Goal: Information Seeking & Learning: Learn about a topic

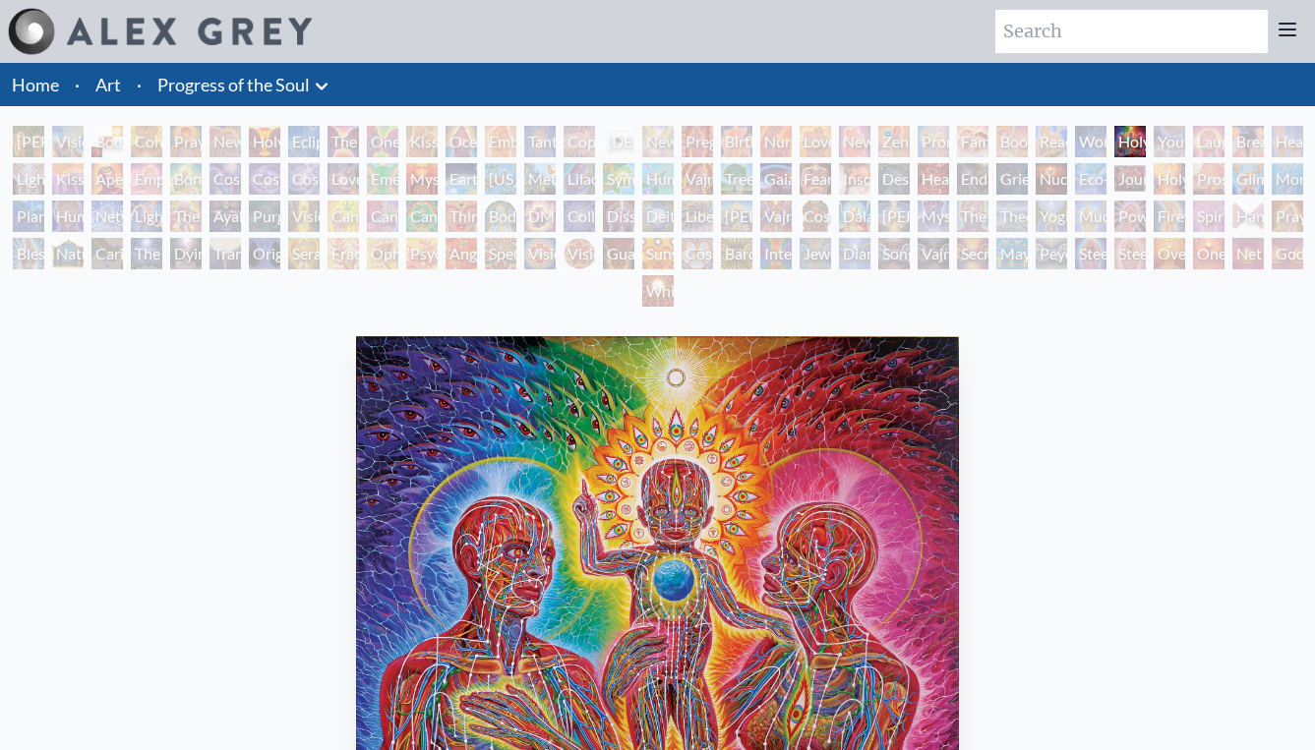
click at [1165, 148] on div "Young & Old" at bounding box center [1169, 141] width 31 height 31
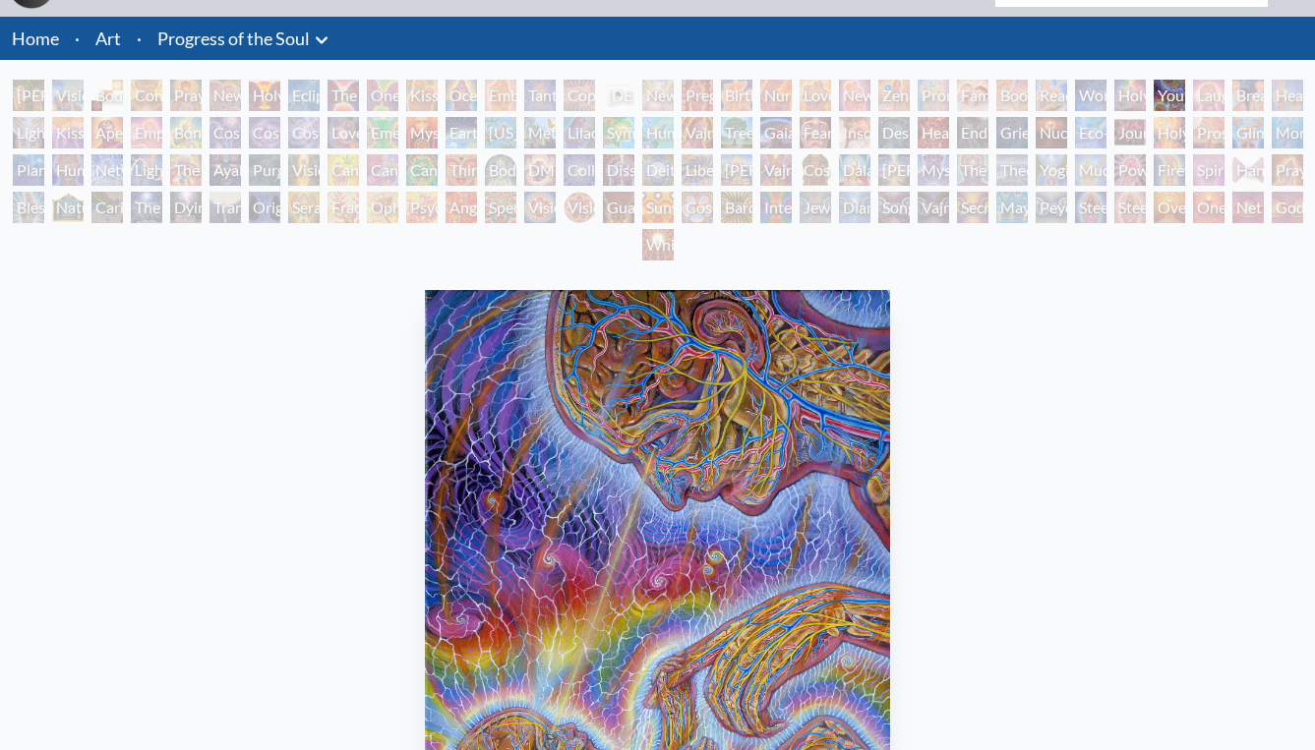
scroll to position [42, 0]
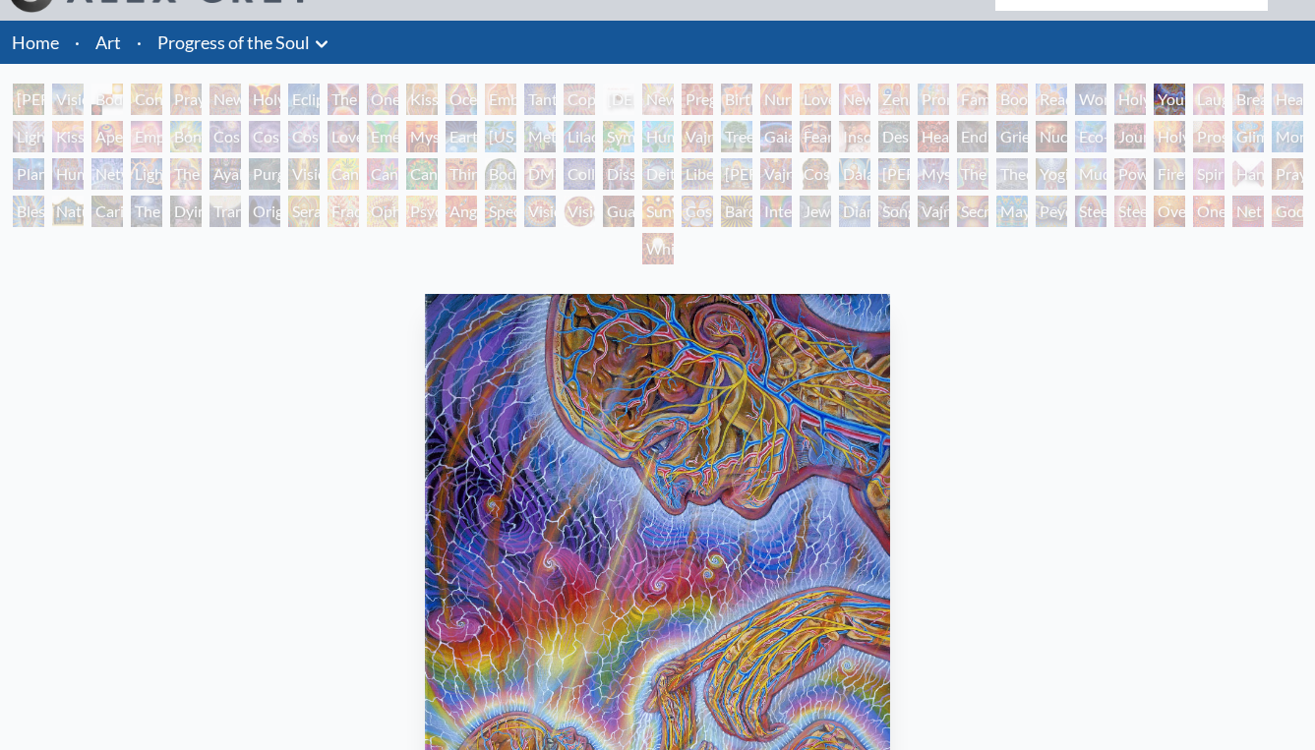
click at [1185, 102] on div "Young & Old" at bounding box center [1169, 99] width 31 height 31
click at [1205, 108] on div "[PERSON_NAME] & Eve Visionary Origin of Language Body, Mind, Spirit Contemplati…" at bounding box center [657, 177] width 1315 height 187
click at [69, 137] on div "Kiss of the [MEDICAL_DATA]" at bounding box center [67, 136] width 31 height 31
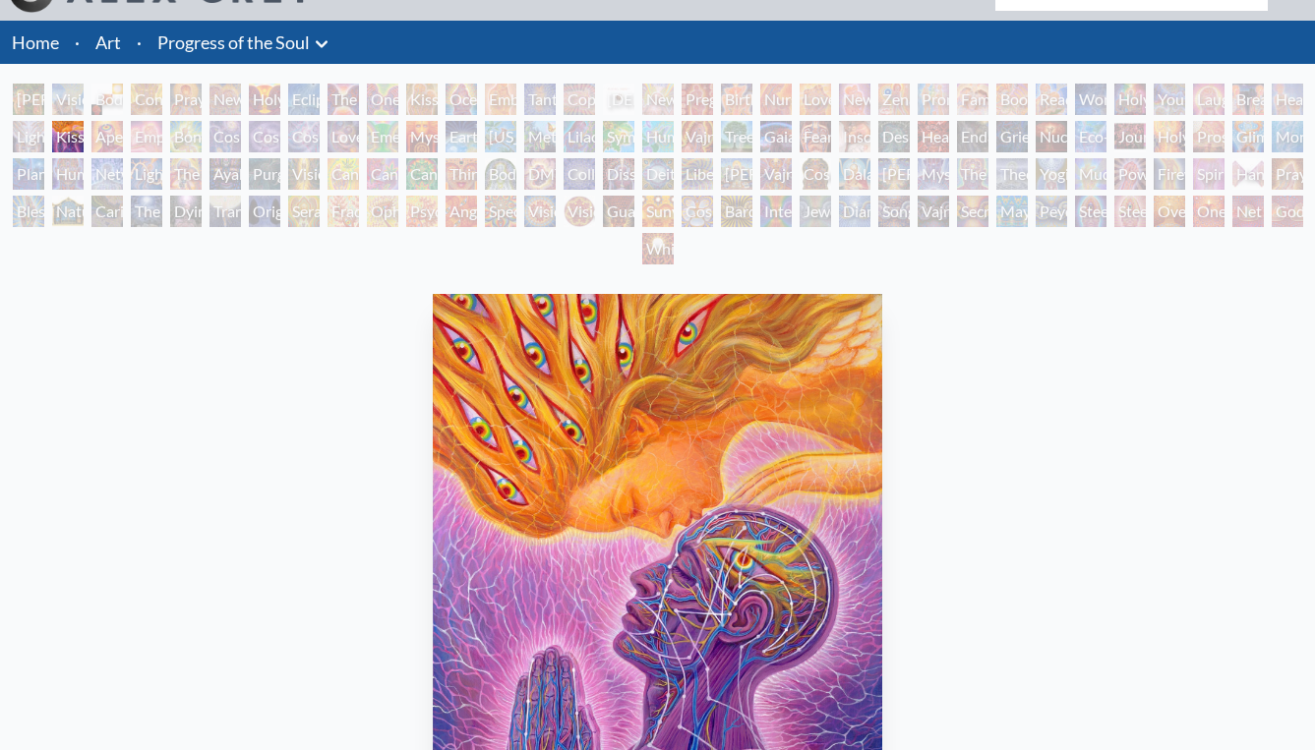
click at [108, 135] on div "Aperture" at bounding box center [106, 136] width 31 height 31
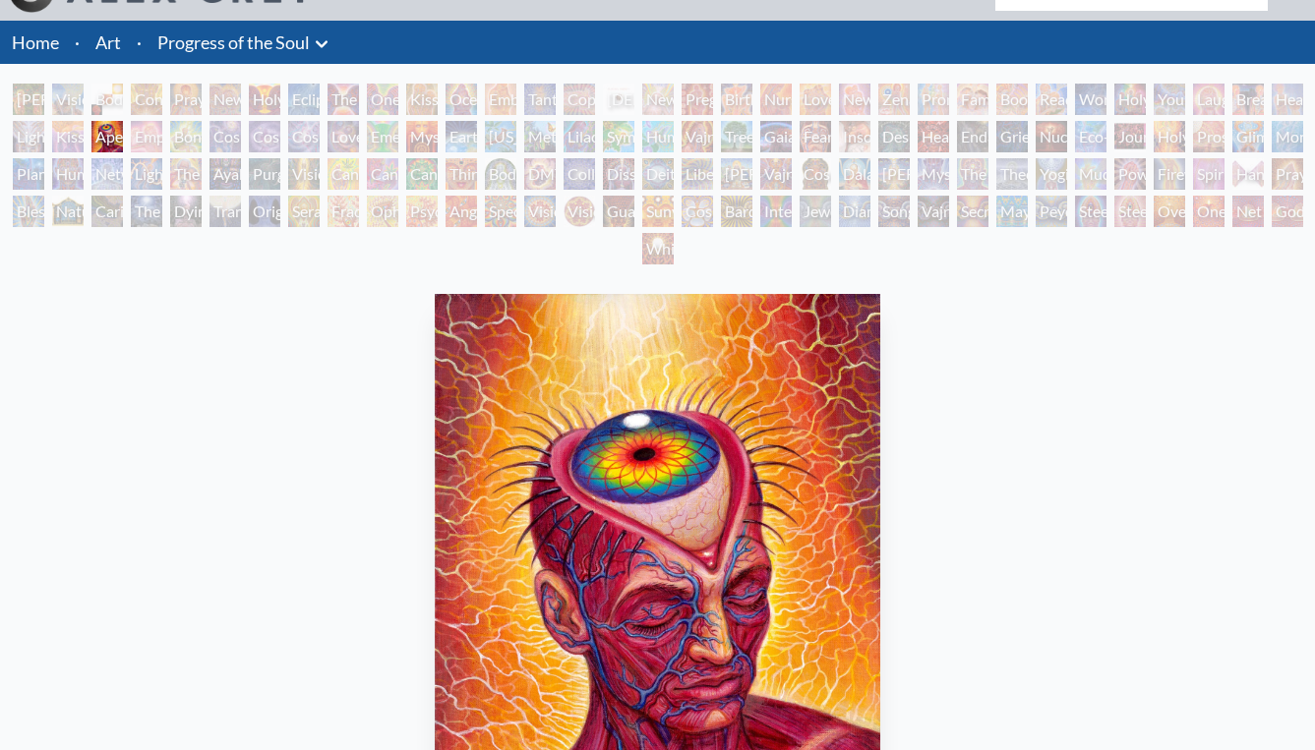
click at [84, 133] on div "Kiss of the [MEDICAL_DATA]" at bounding box center [67, 136] width 31 height 31
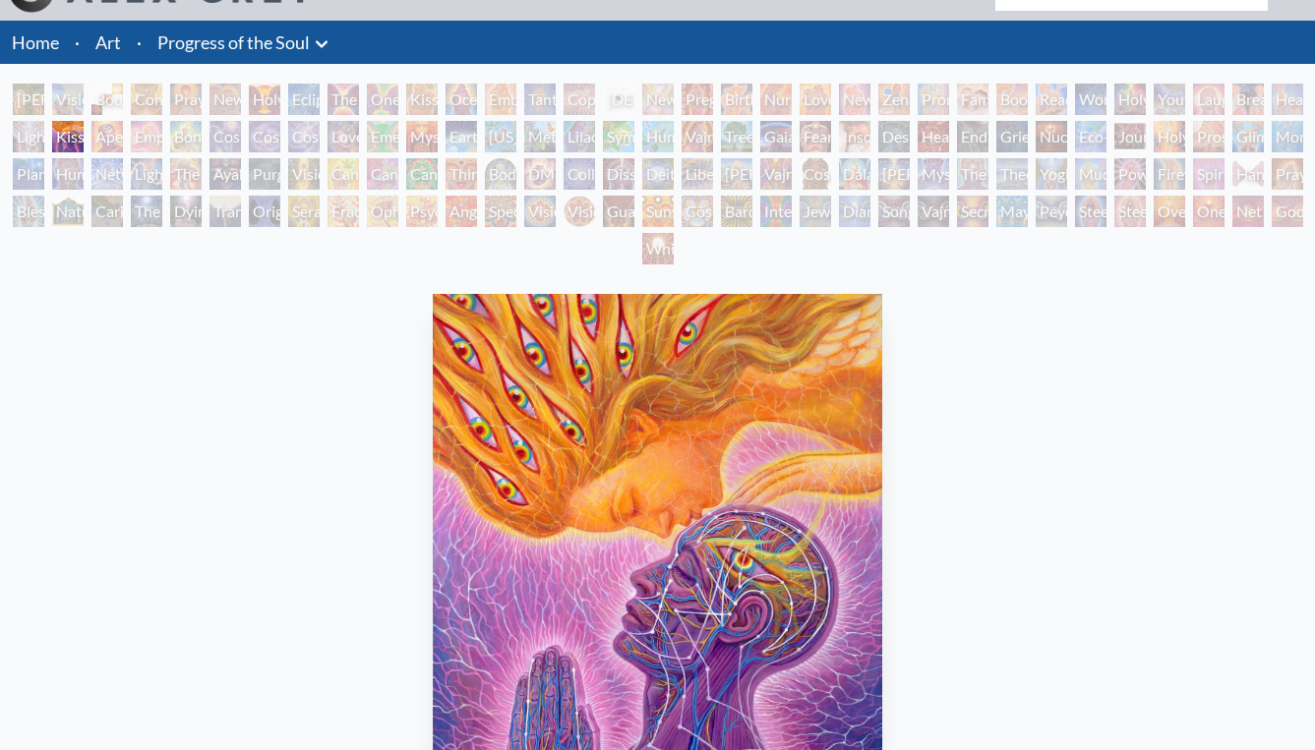
click at [186, 133] on div "Bond" at bounding box center [185, 136] width 31 height 31
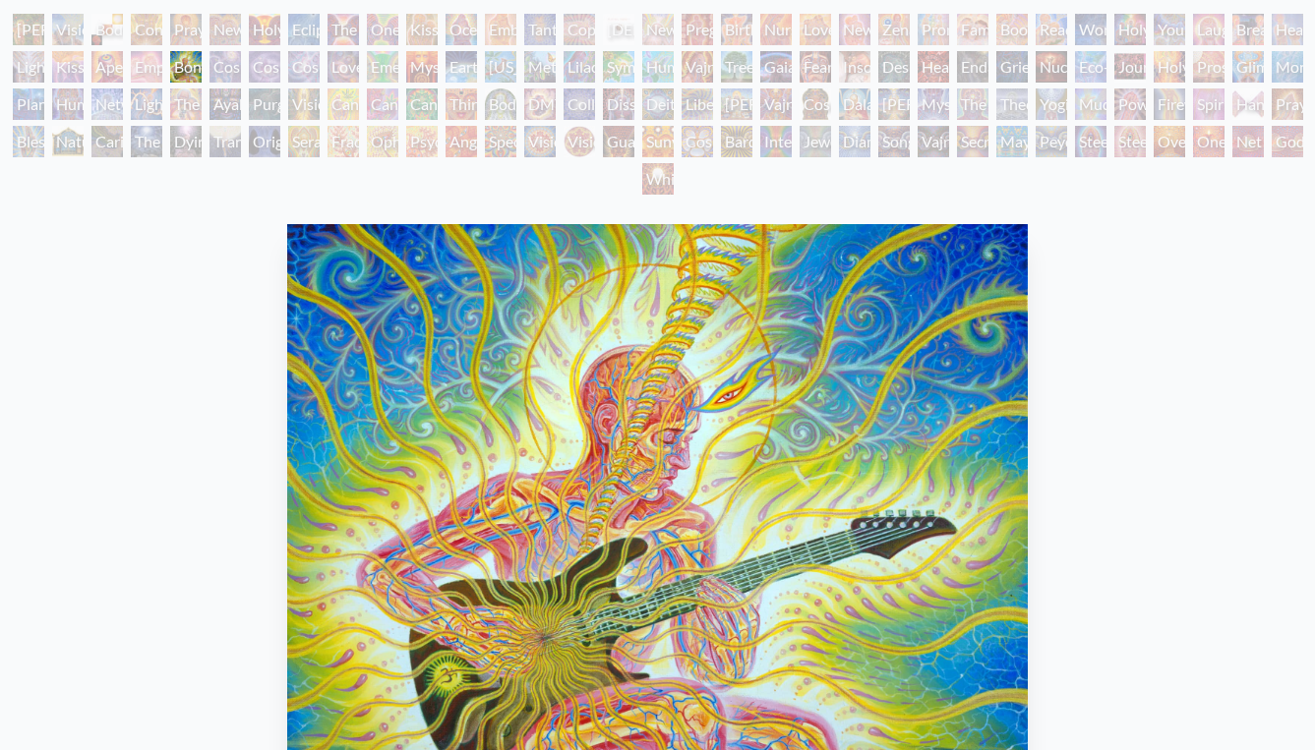
scroll to position [79, 0]
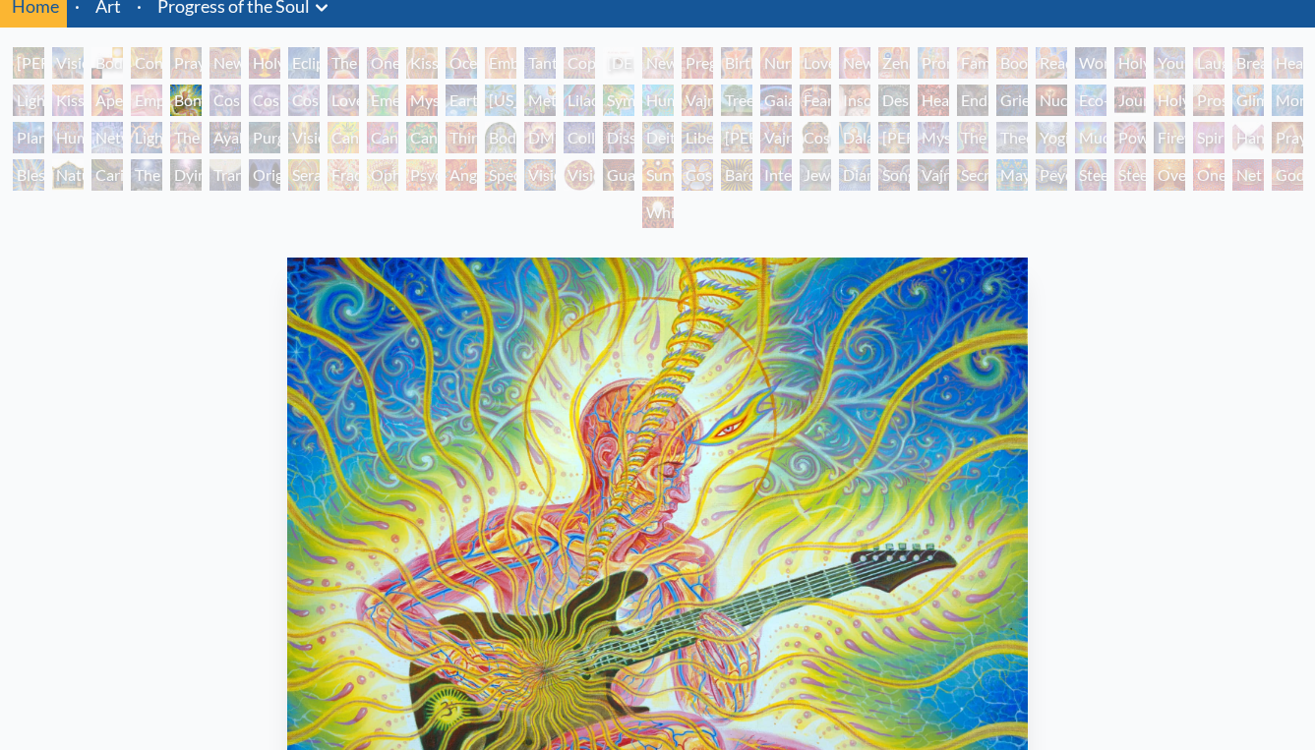
click at [299, 94] on div "Cosmic Lovers" at bounding box center [303, 100] width 31 height 31
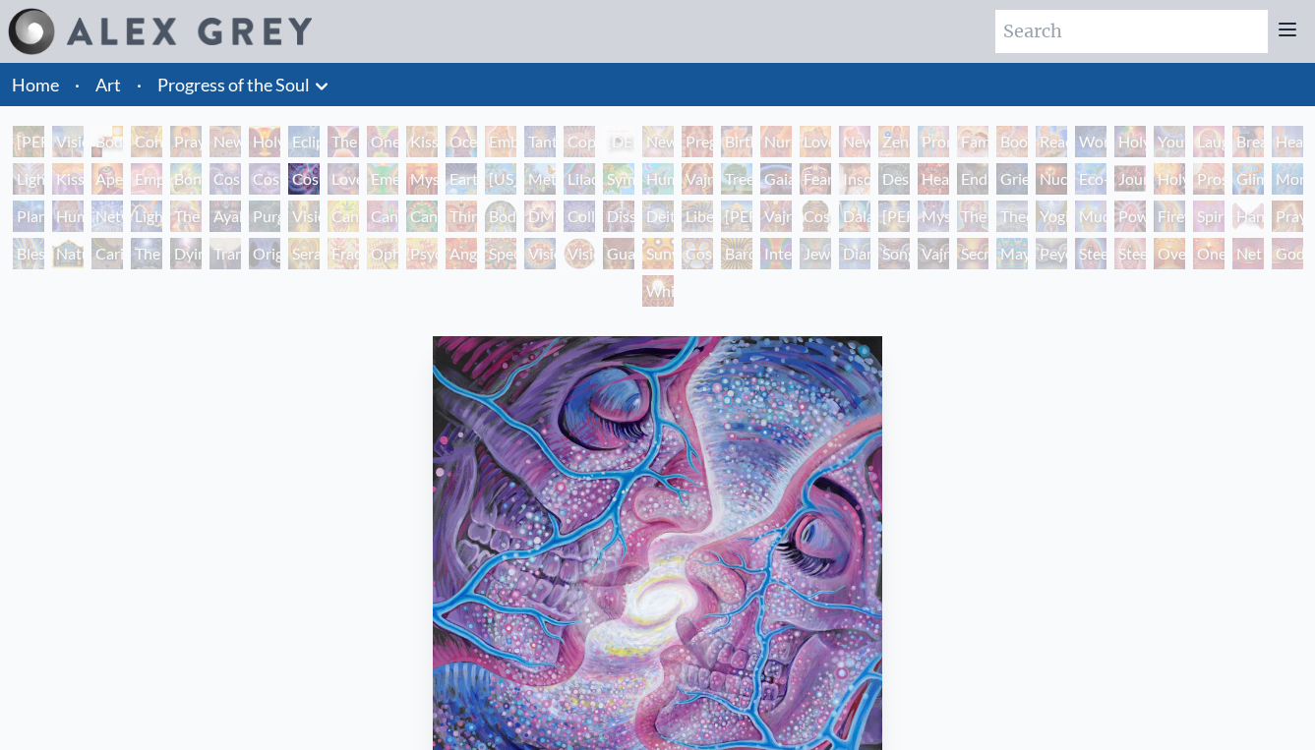
click at [333, 173] on div "Love is a Cosmic Force" at bounding box center [343, 178] width 31 height 31
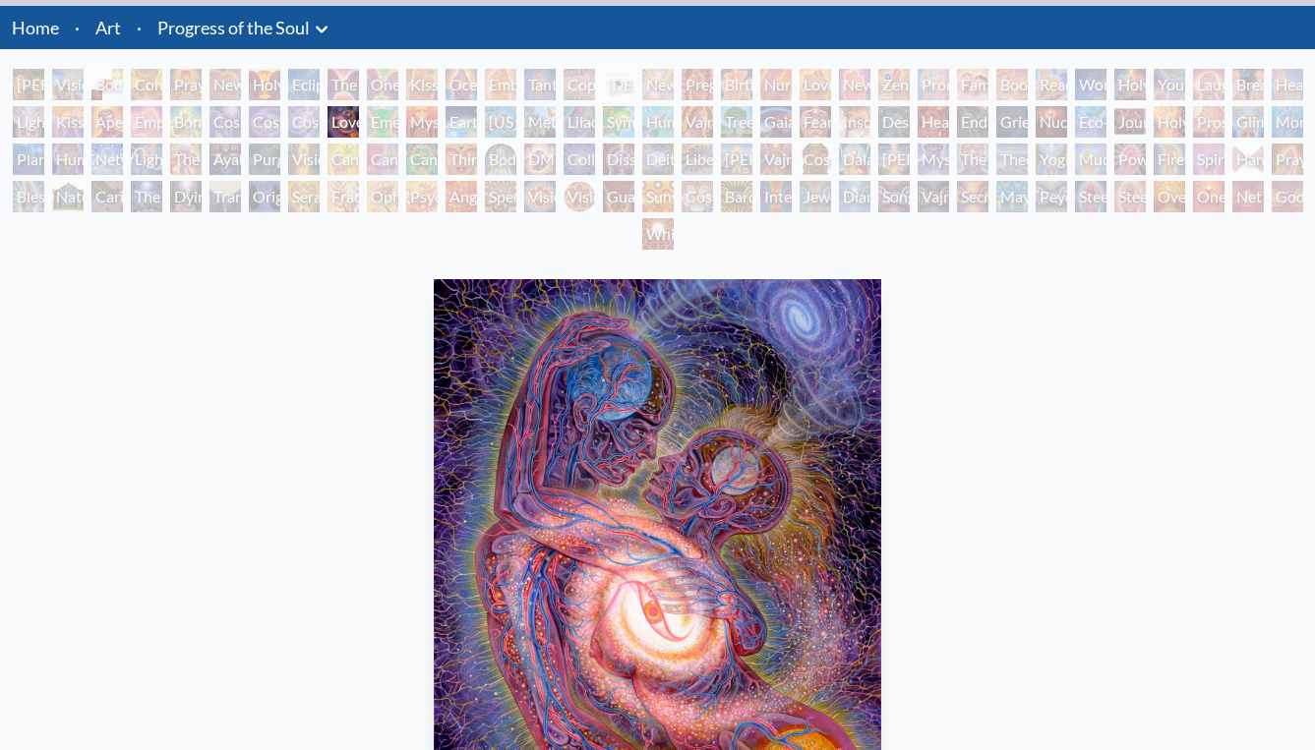
scroll to position [40, 0]
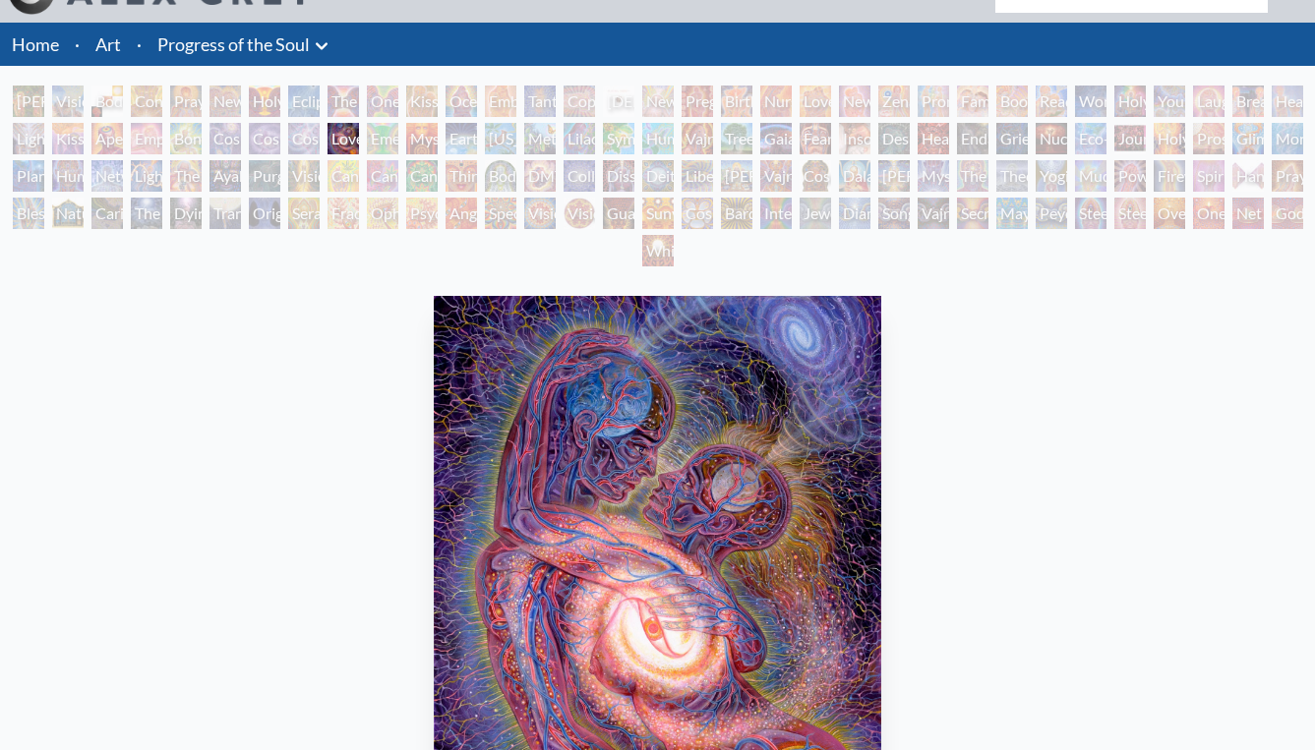
click at [383, 135] on div "Emerald Grail" at bounding box center [382, 138] width 31 height 31
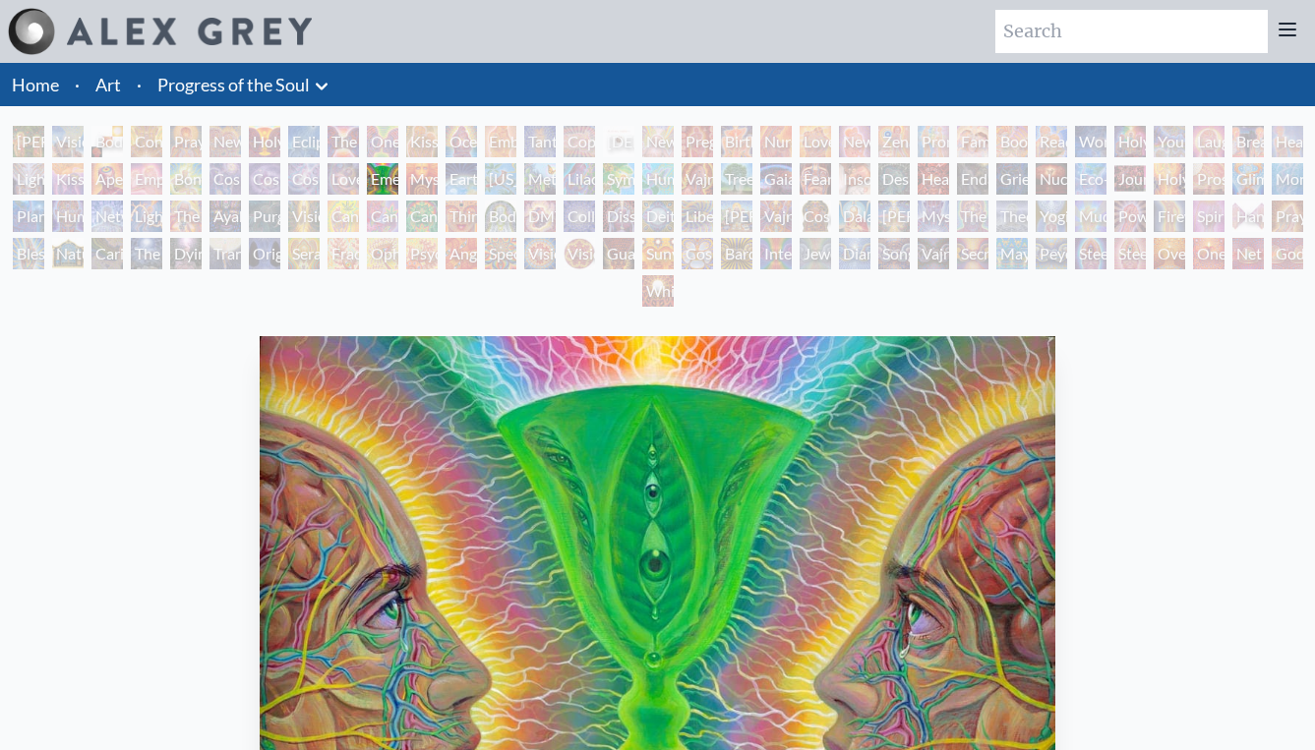
click at [413, 185] on div "[PERSON_NAME] & Eve Visionary Origin of Language Body, Mind, Spirit Contemplati…" at bounding box center [657, 219] width 1315 height 187
click at [426, 174] on div "Mysteriosa 2" at bounding box center [421, 178] width 31 height 31
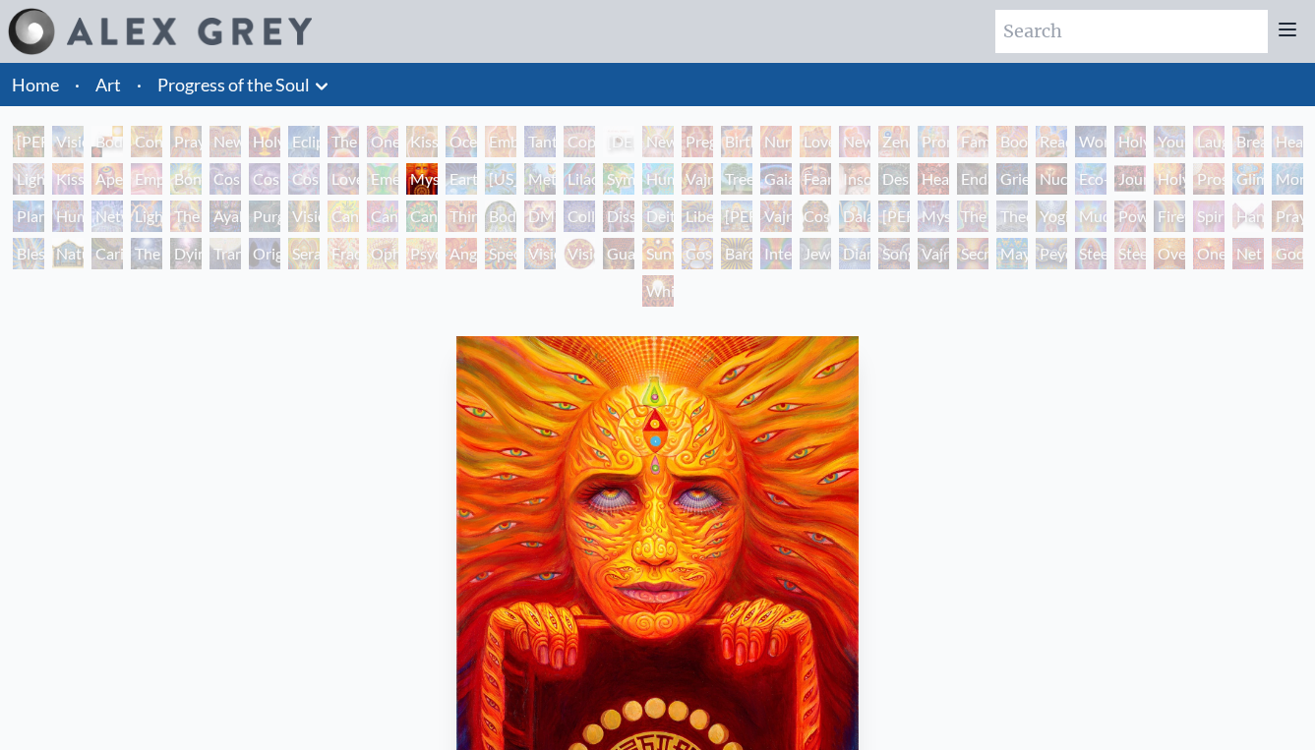
click at [468, 180] on div "Earth Energies" at bounding box center [461, 178] width 31 height 31
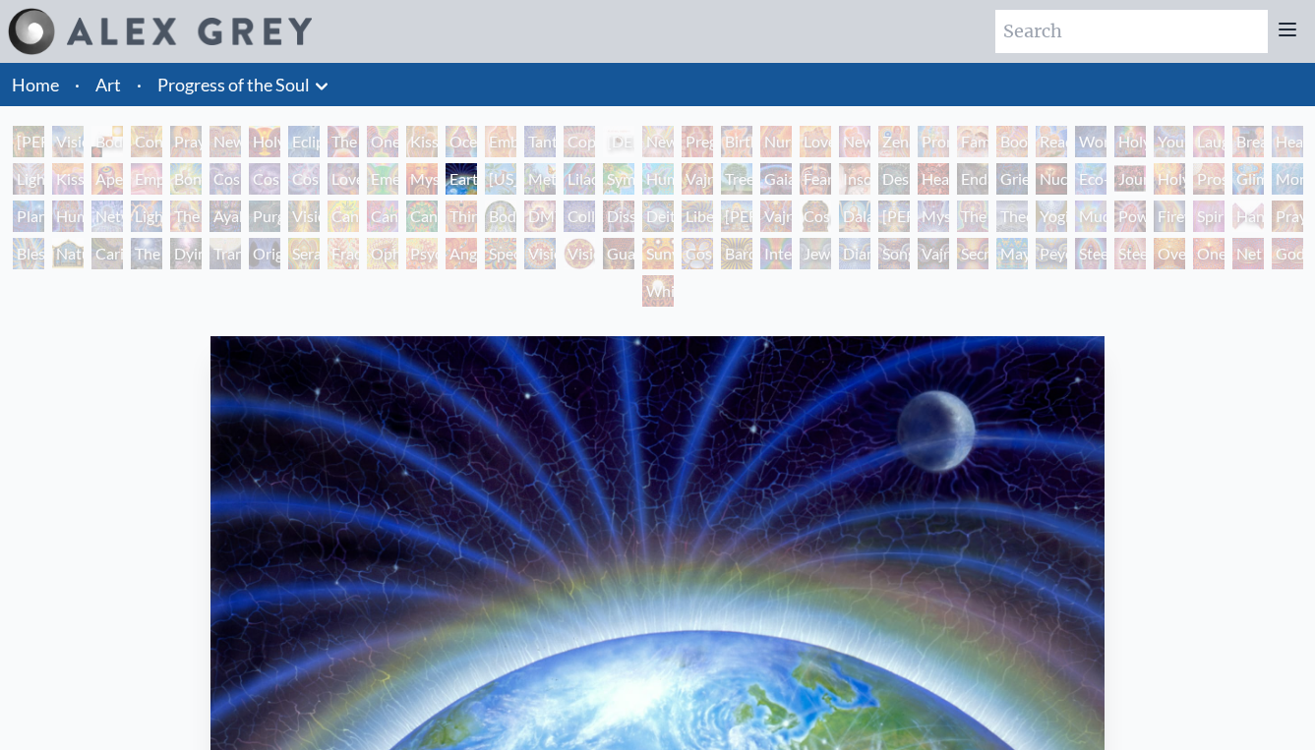
click at [499, 182] on div "[US_STATE] Song" at bounding box center [500, 178] width 31 height 31
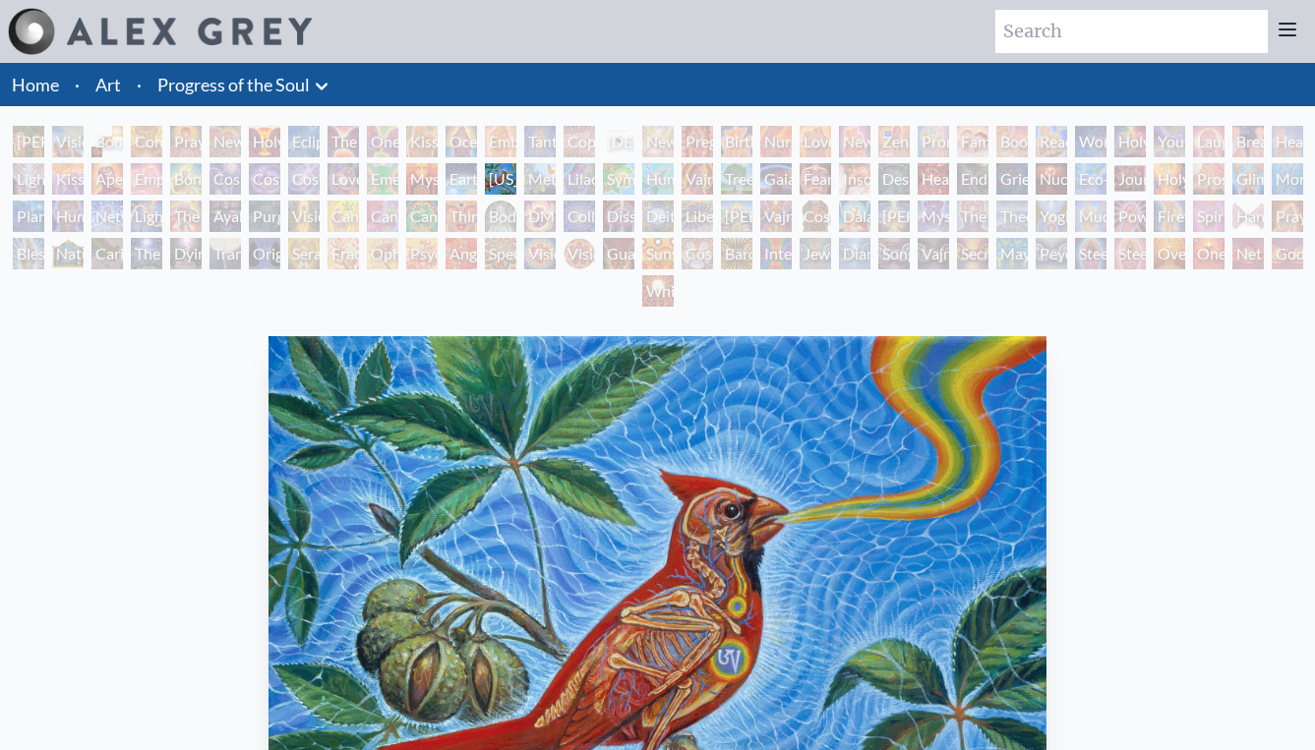
click at [516, 178] on div "[US_STATE] Song" at bounding box center [500, 178] width 31 height 31
click at [537, 188] on div "Metamorphosis" at bounding box center [539, 178] width 31 height 31
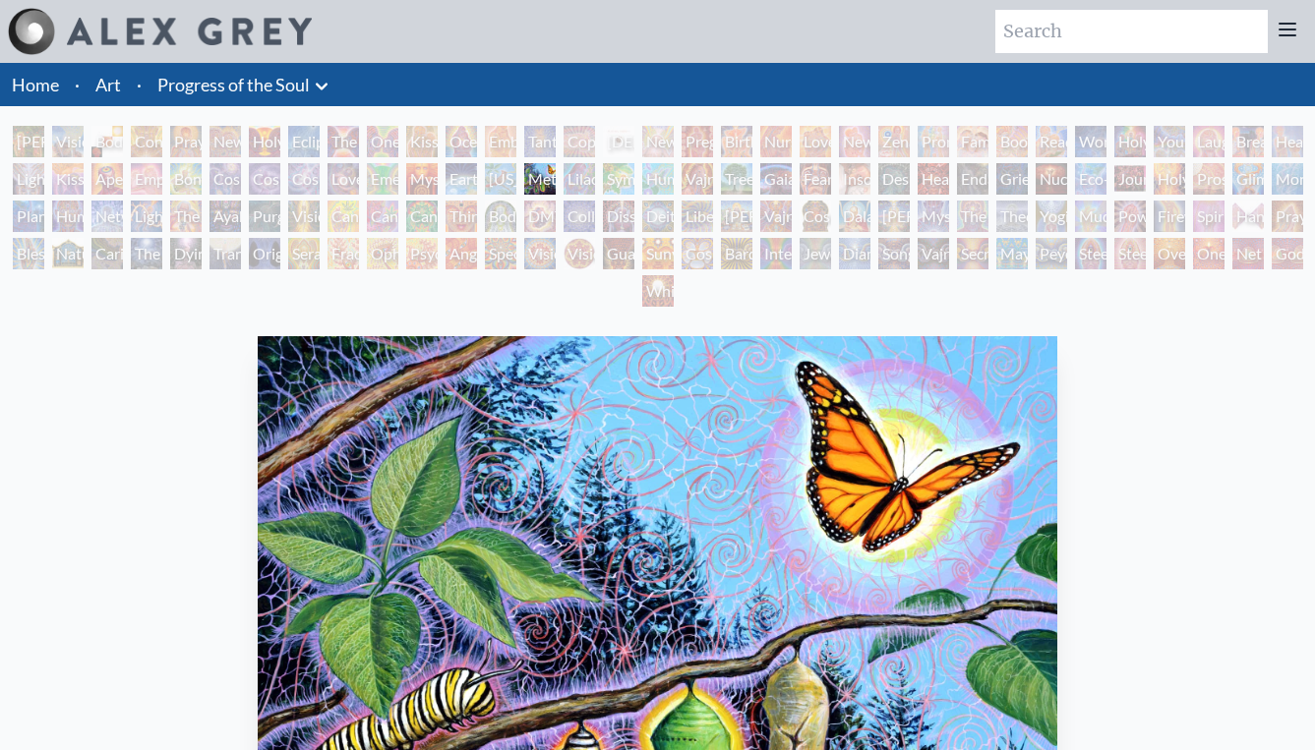
click at [589, 176] on div "Lilacs" at bounding box center [579, 178] width 31 height 31
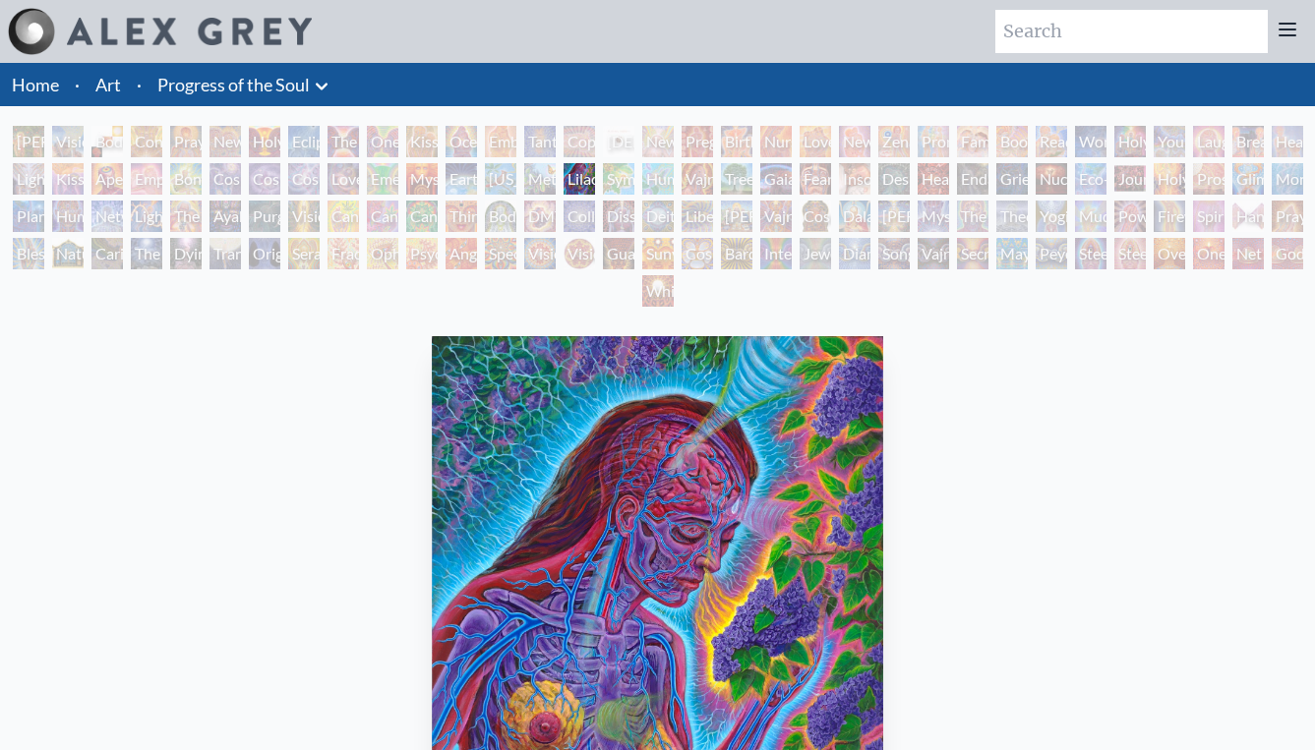
click at [614, 174] on div "Symbiosis: Gall Wasp & Oak Tree" at bounding box center [618, 178] width 31 height 31
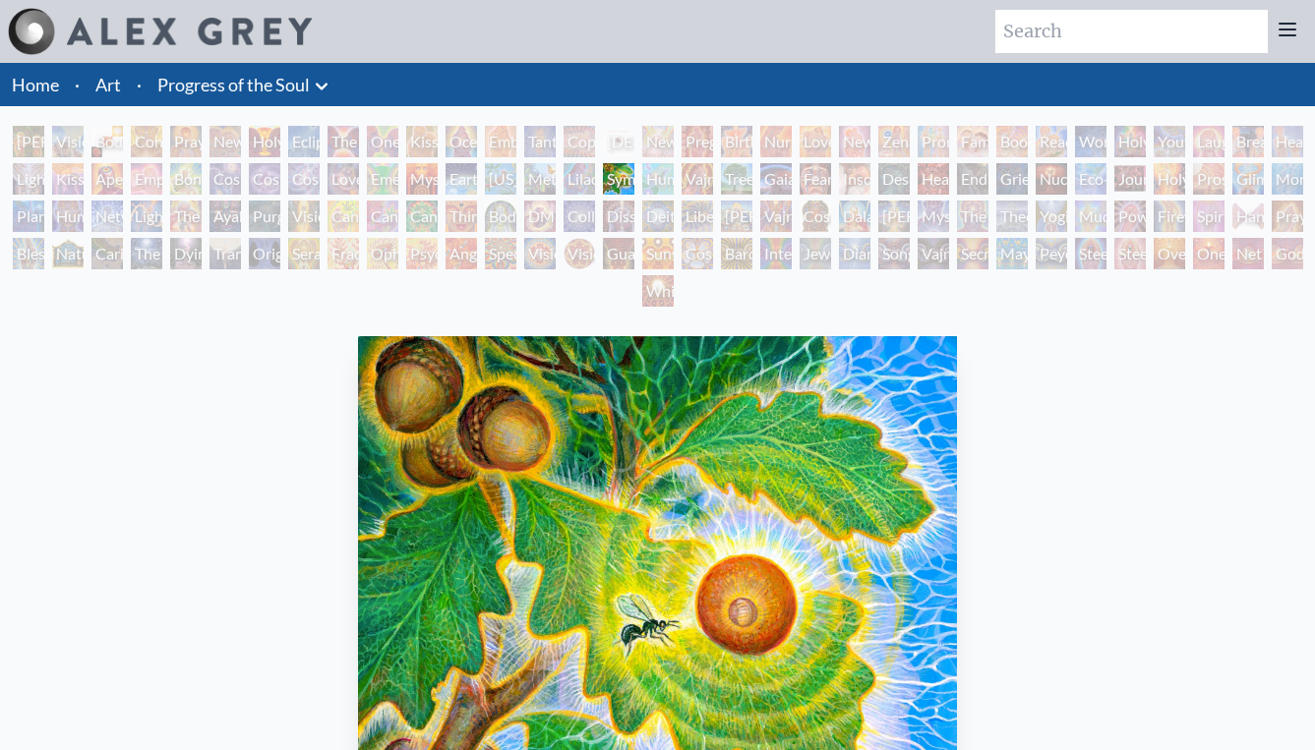
click at [650, 183] on div "Humming Bird" at bounding box center [657, 178] width 31 height 31
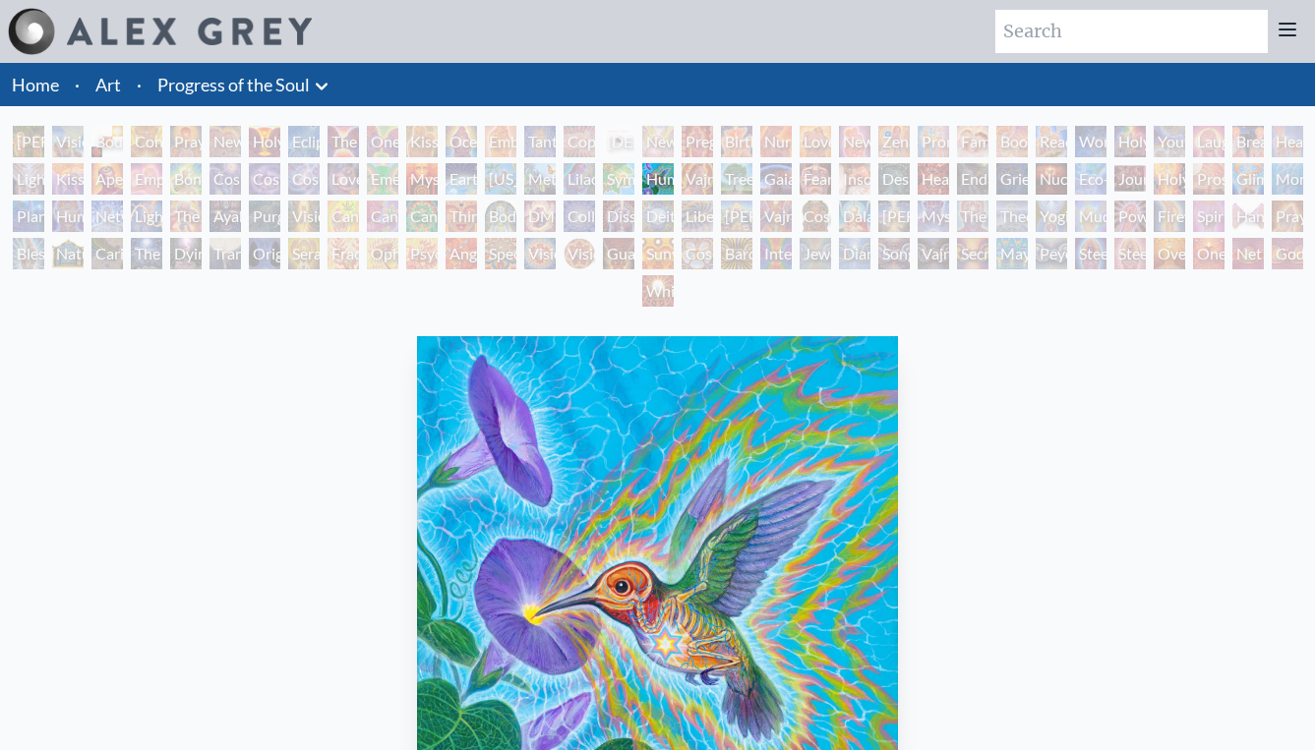
click at [694, 188] on div "Vajra Horse" at bounding box center [697, 178] width 31 height 31
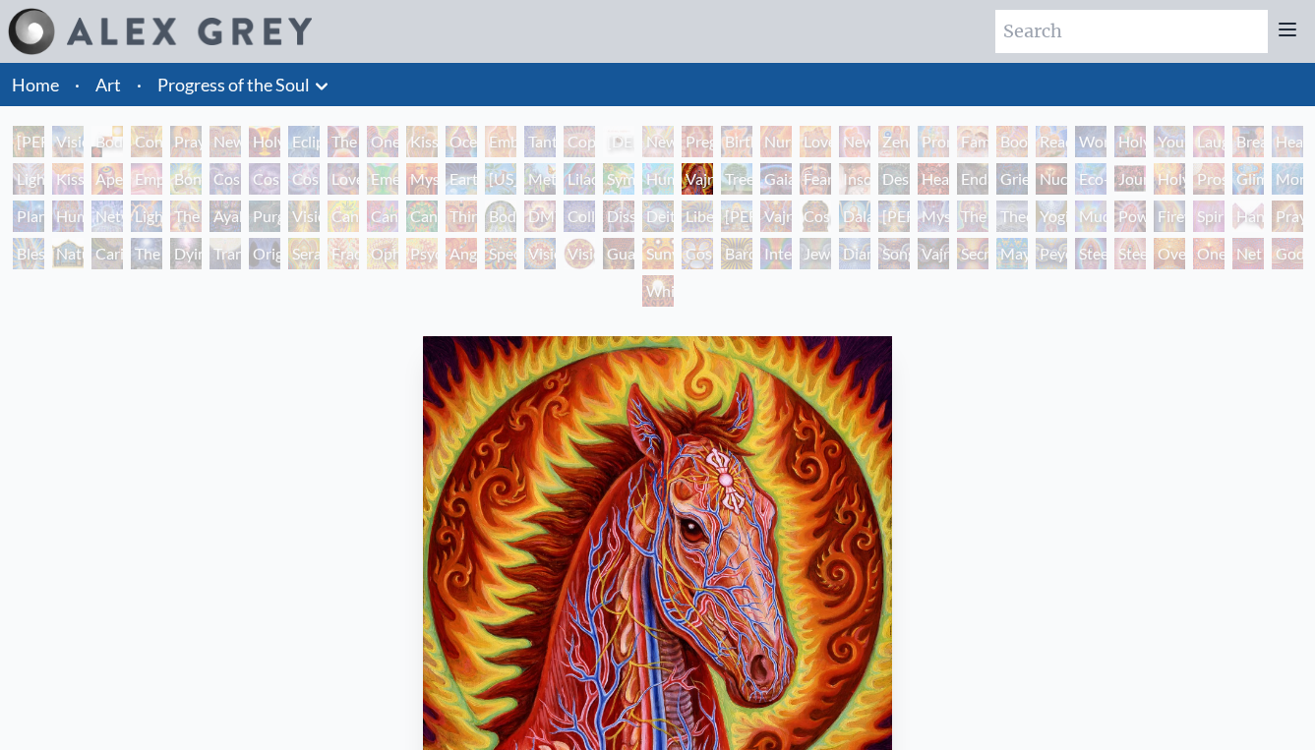
click at [742, 179] on div "Tree & Person" at bounding box center [736, 178] width 31 height 31
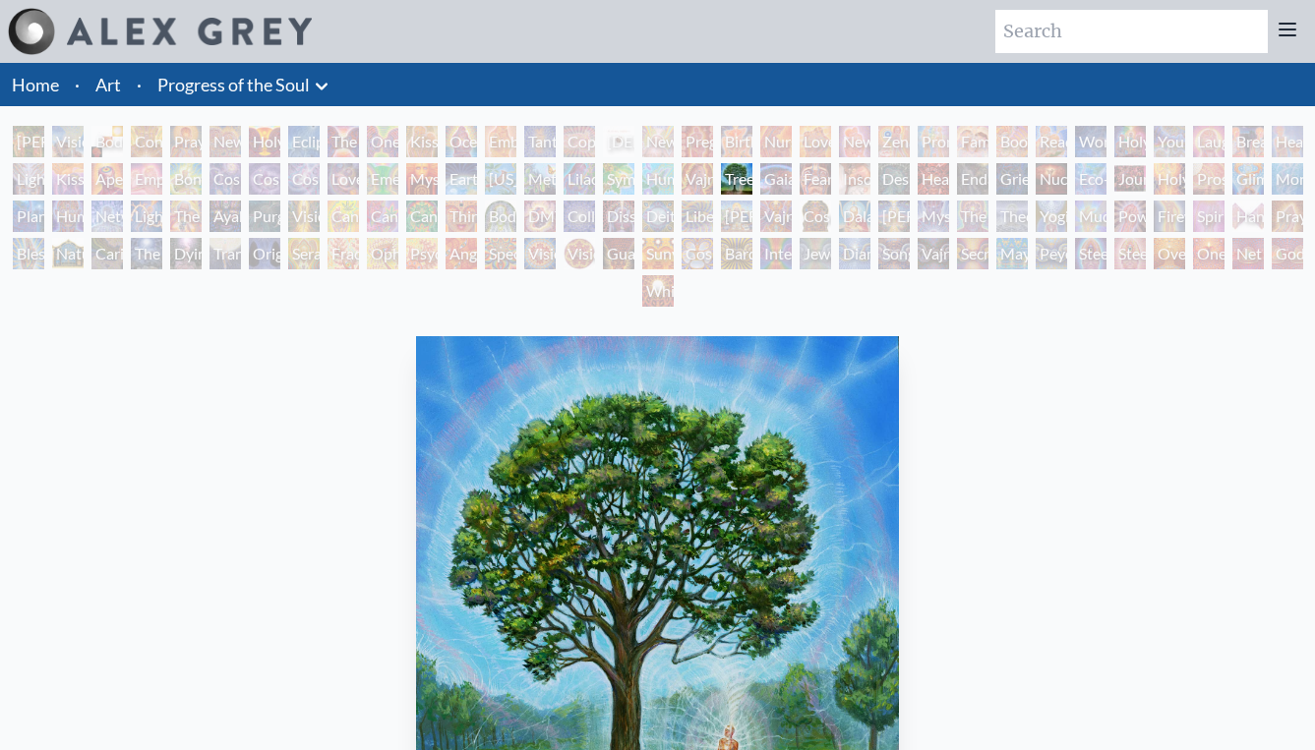
click at [777, 185] on div "Gaia" at bounding box center [775, 178] width 31 height 31
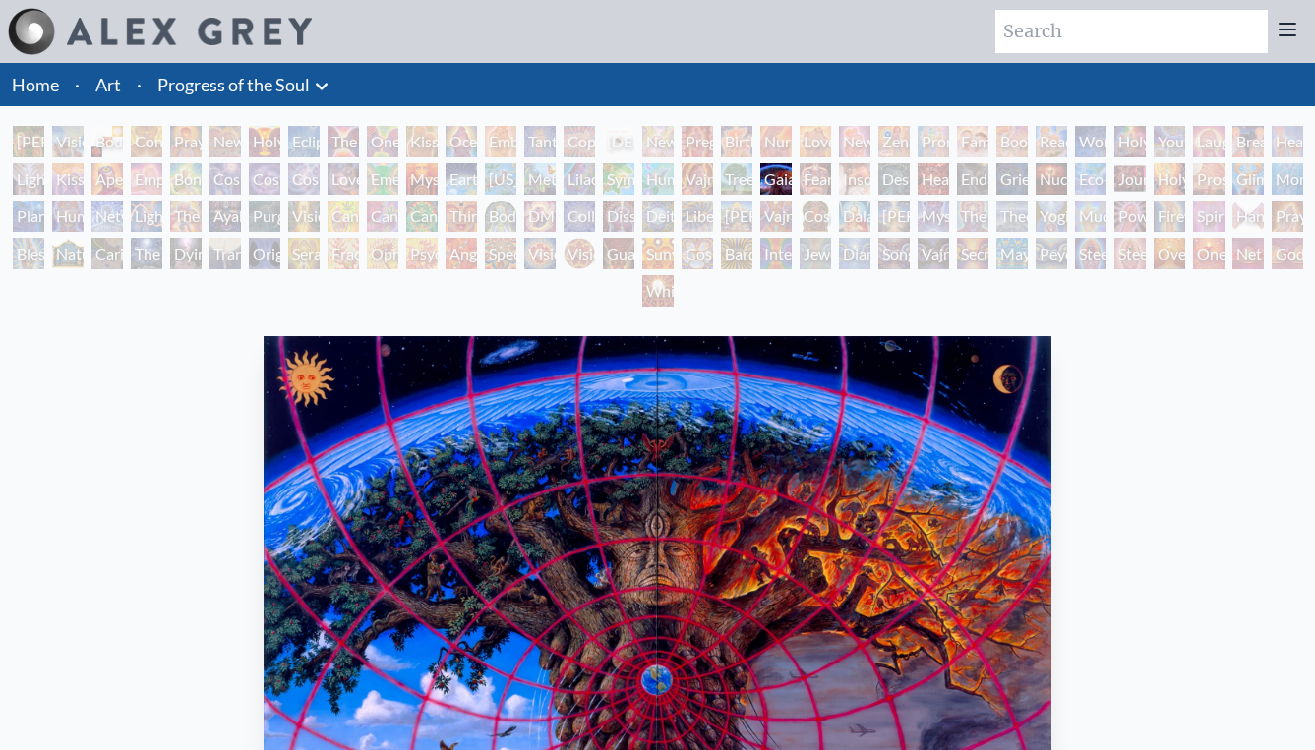
click at [808, 175] on div "Fear" at bounding box center [815, 178] width 31 height 31
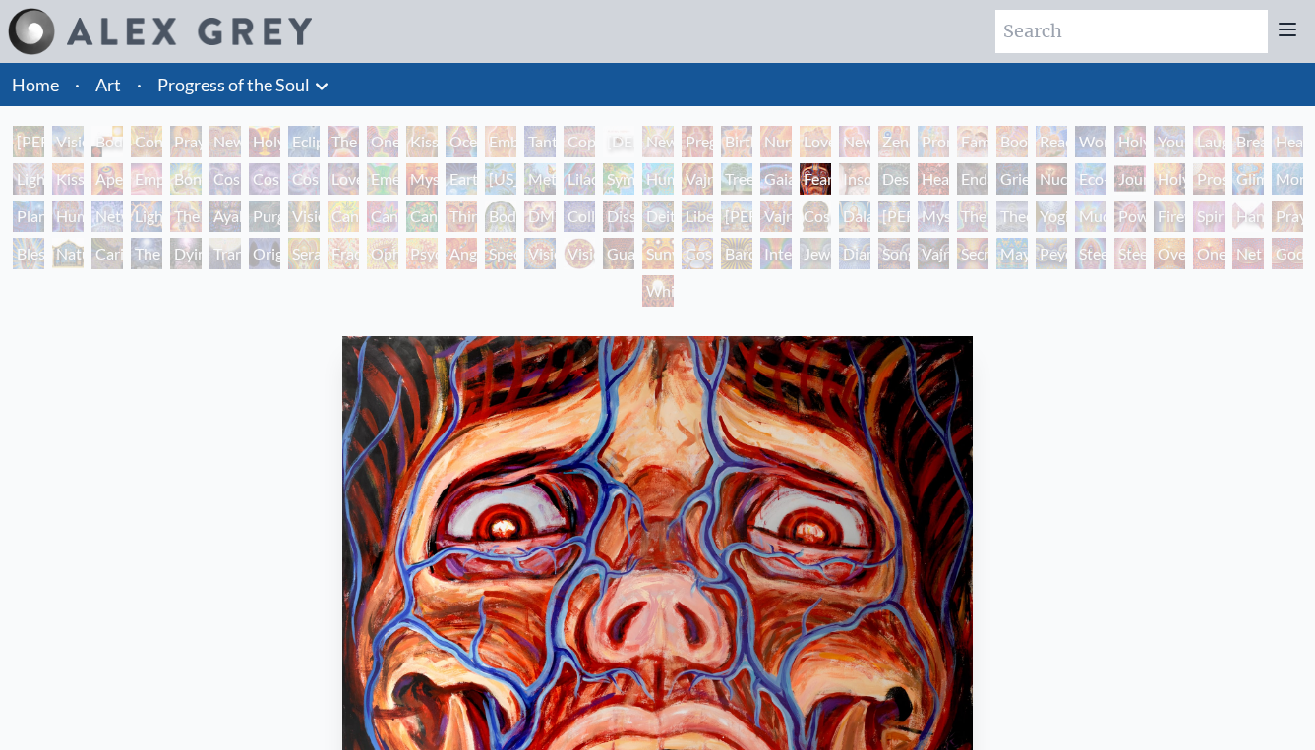
click at [1169, 189] on div "Holy Fire" at bounding box center [1169, 178] width 31 height 31
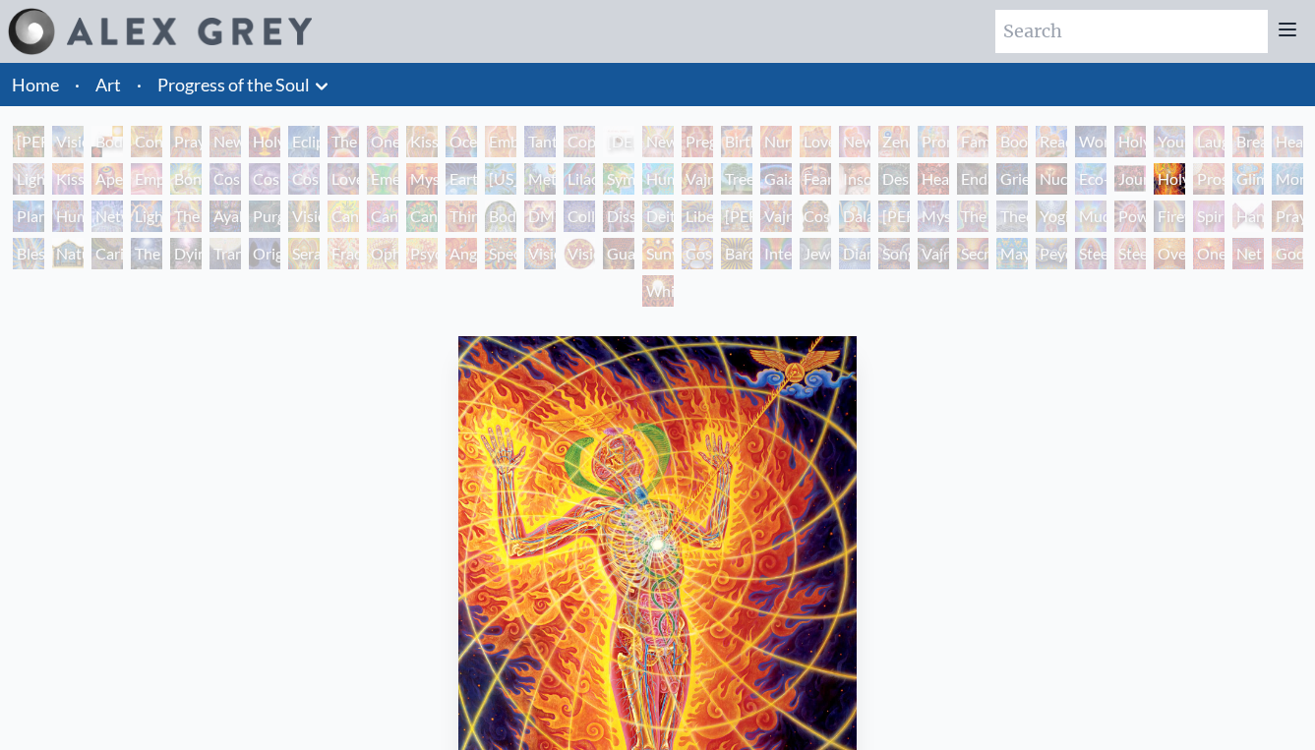
click at [1200, 178] on div "Prostration" at bounding box center [1208, 178] width 31 height 31
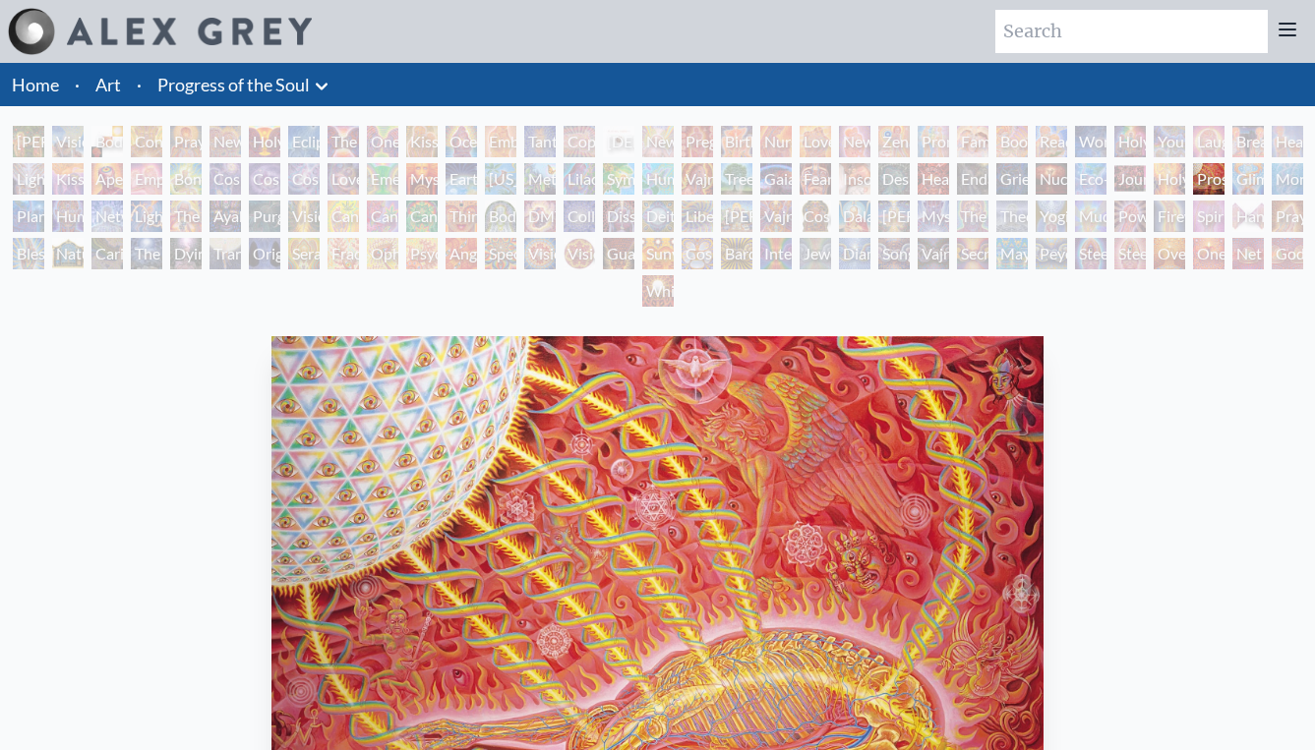
click at [1086, 209] on div "Mudra" at bounding box center [1090, 216] width 31 height 31
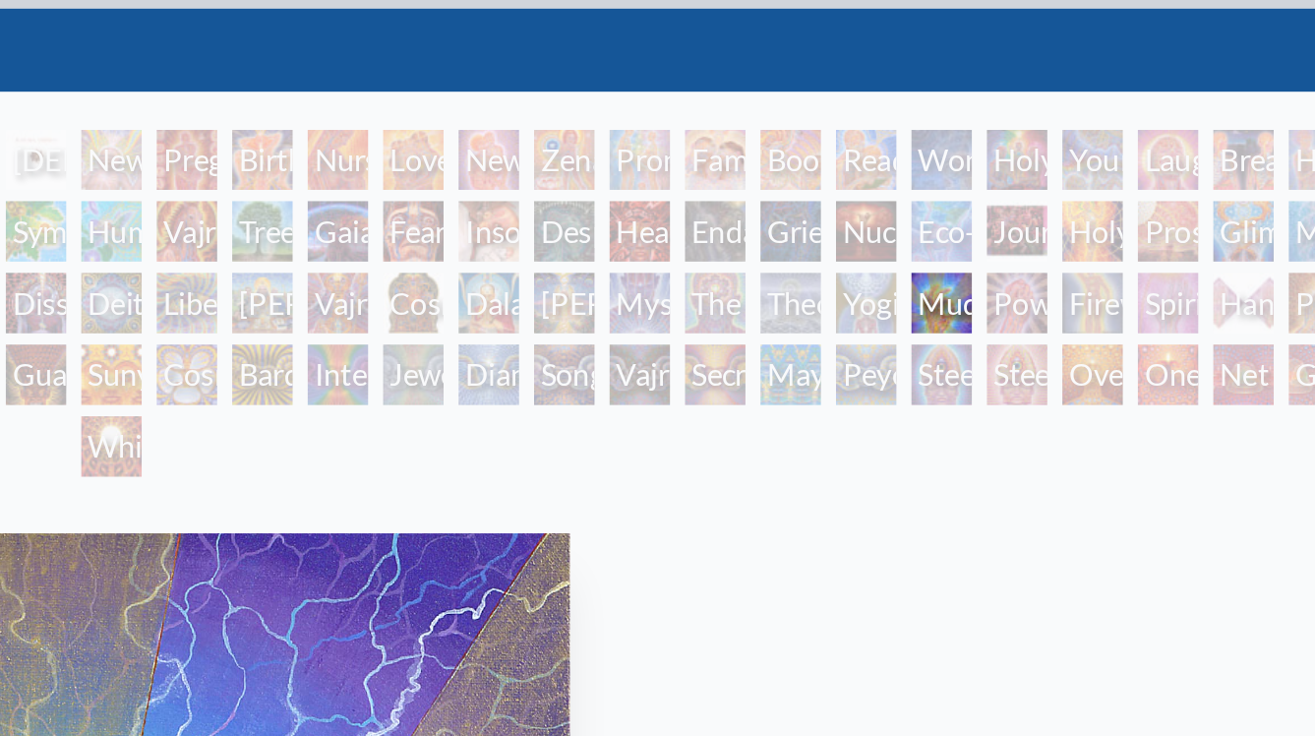
click at [1154, 201] on div "Firewalking" at bounding box center [1169, 216] width 31 height 31
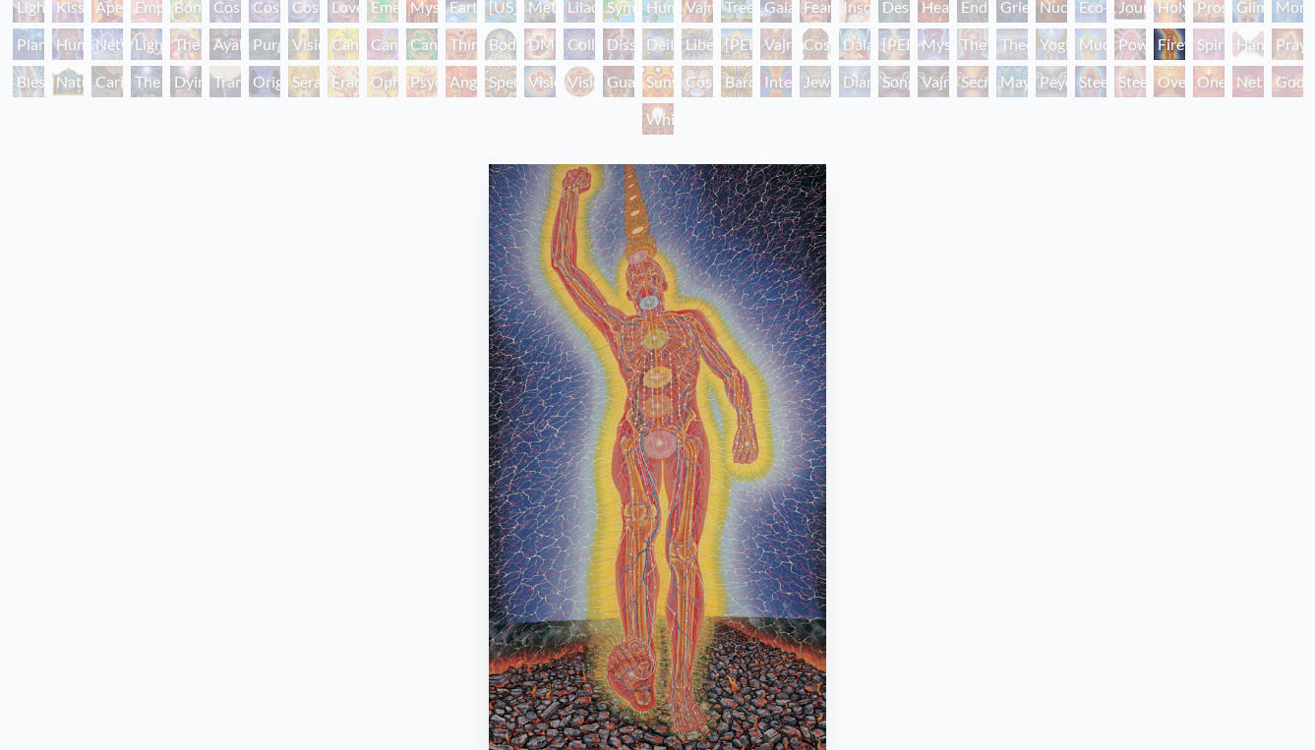
scroll to position [171, 0]
click at [977, 85] on div "Secret Writing Being" at bounding box center [972, 82] width 31 height 31
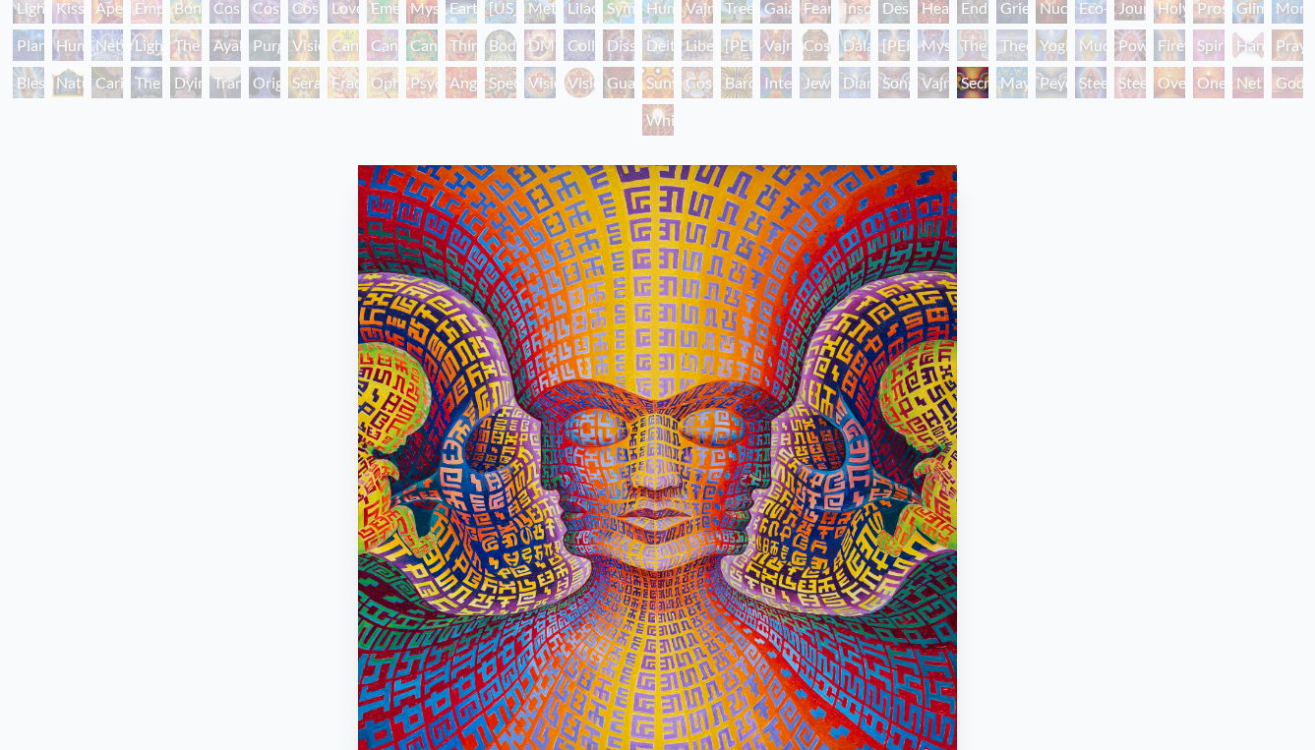
click at [929, 90] on div "Vajra Being" at bounding box center [933, 82] width 31 height 31
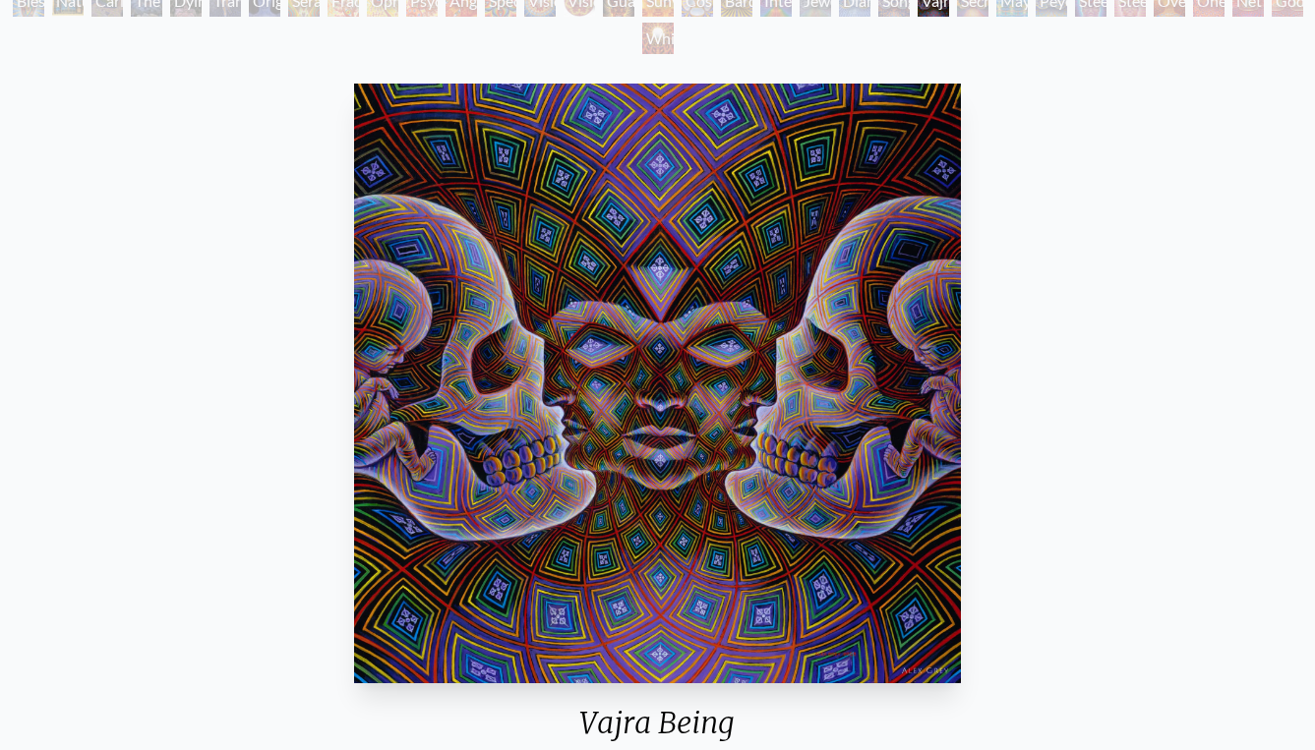
scroll to position [242, 0]
